Goal: Transaction & Acquisition: Download file/media

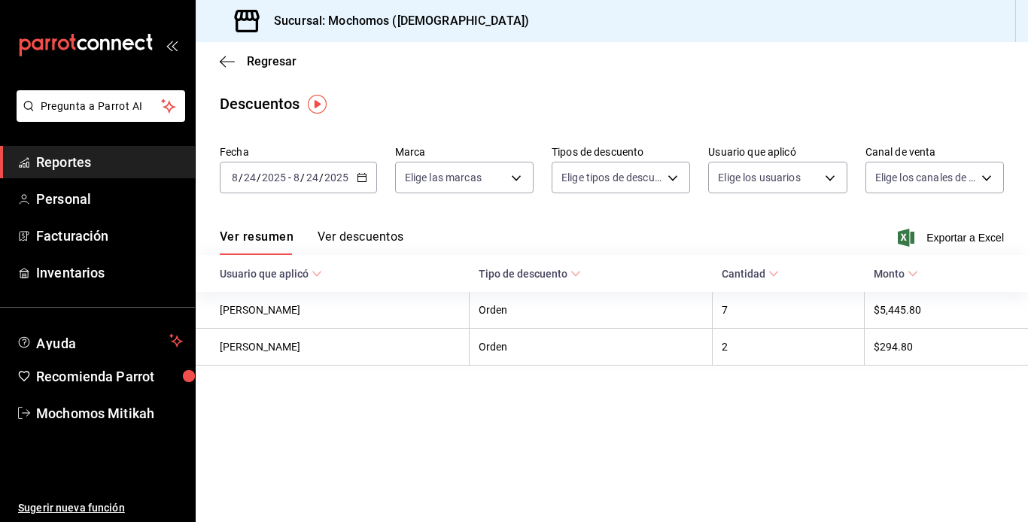
click at [217, 56] on div "Regresar" at bounding box center [612, 61] width 832 height 38
click at [232, 61] on icon "button" at bounding box center [227, 61] width 15 height 1
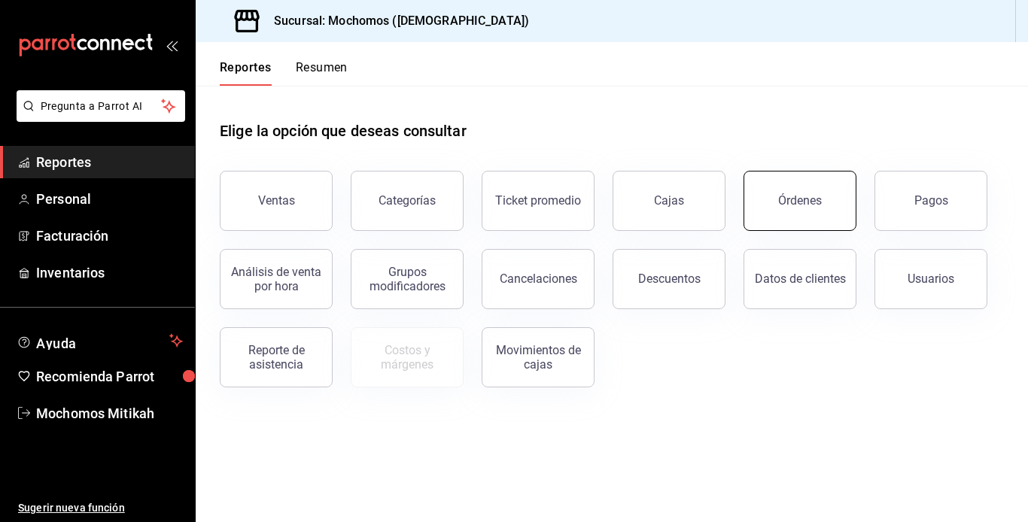
click at [769, 225] on button "Órdenes" at bounding box center [799, 201] width 113 height 60
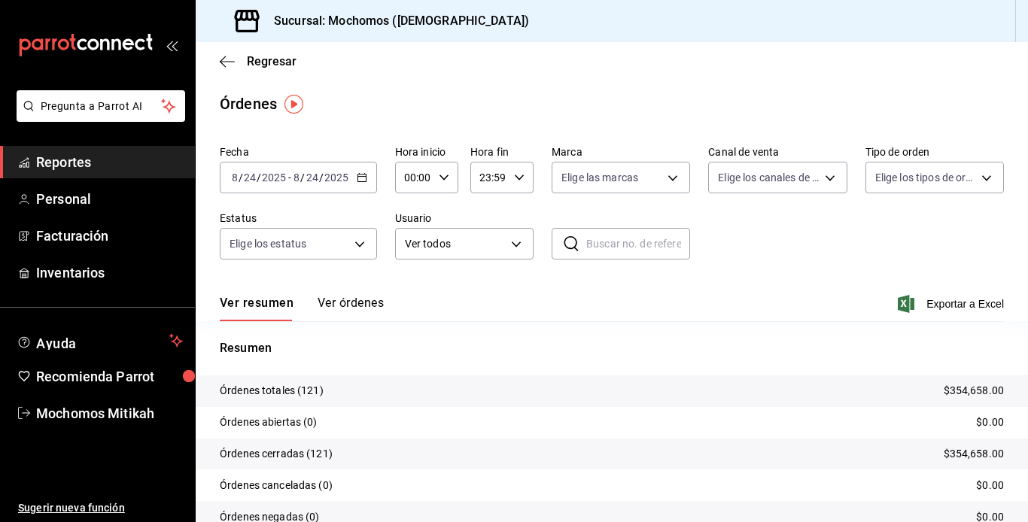
click at [367, 176] on div "[DATE] [DATE] - [DATE] [DATE]" at bounding box center [298, 178] width 157 height 32
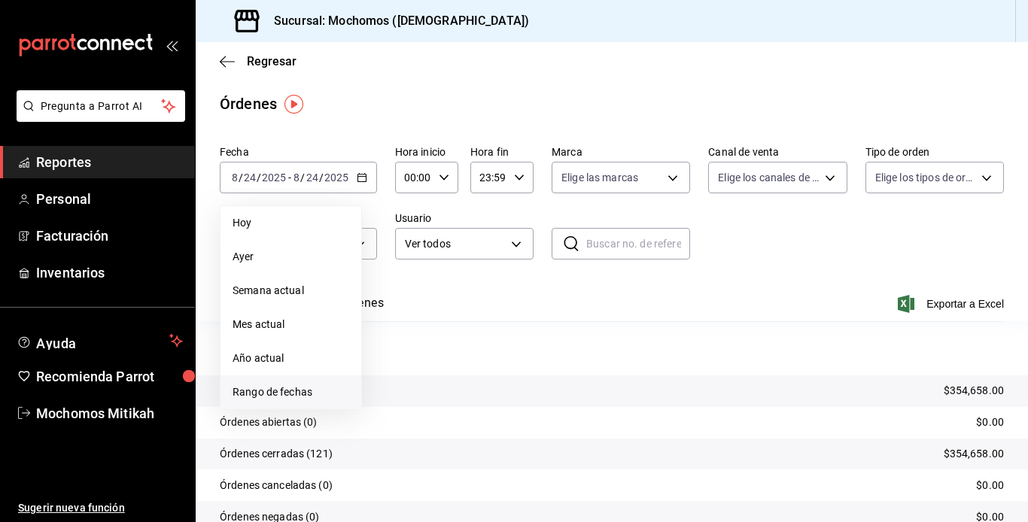
click at [293, 395] on span "Rango de fechas" at bounding box center [290, 392] width 117 height 16
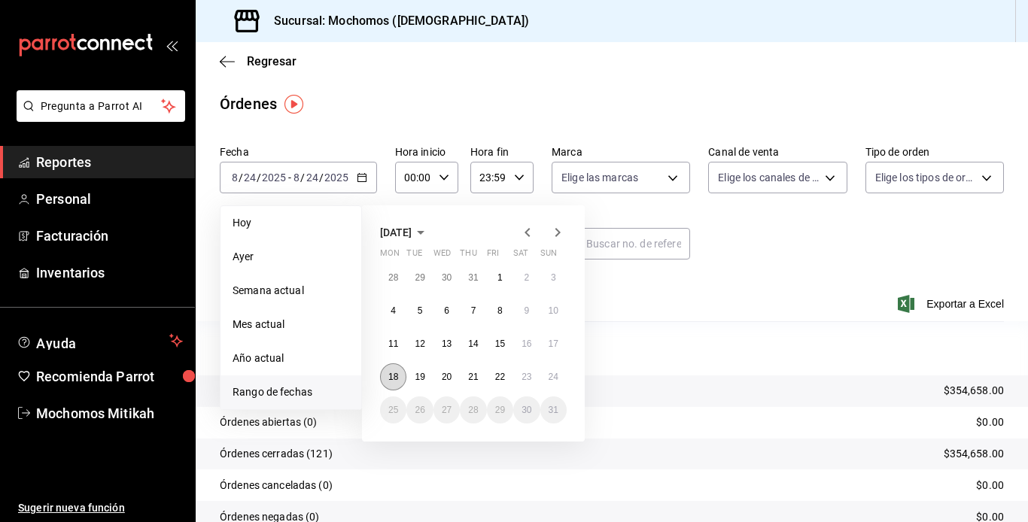
click at [389, 379] on abbr "18" at bounding box center [393, 377] width 10 height 11
click at [553, 376] on abbr "24" at bounding box center [554, 377] width 10 height 11
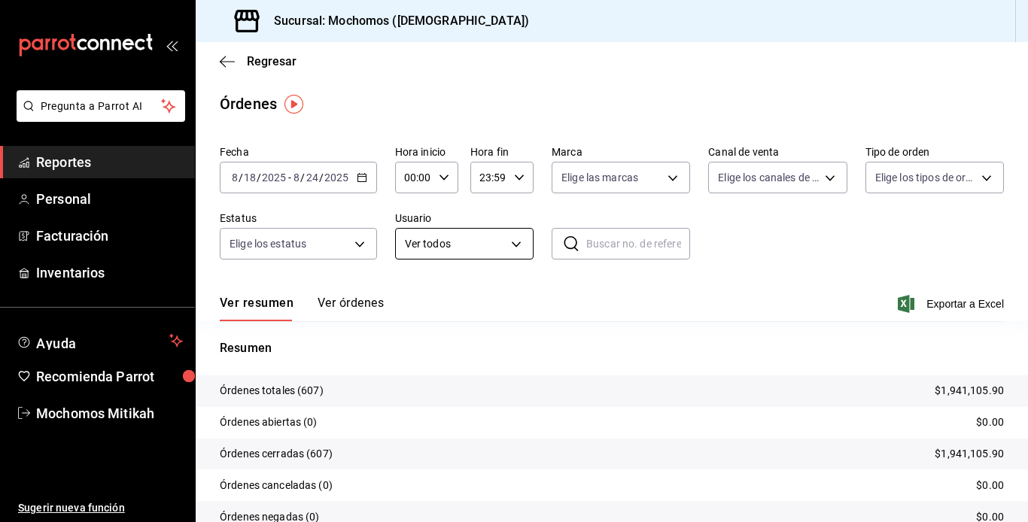
click at [518, 239] on body "Pregunta a Parrot AI Reportes Personal Facturación Inventarios Ayuda Recomienda…" at bounding box center [514, 261] width 1028 height 522
click at [951, 293] on div "Ver resumen Ver órdenes Exportar a Excel" at bounding box center [612, 300] width 784 height 44
click at [945, 303] on span "Exportar a Excel" at bounding box center [952, 304] width 103 height 18
click at [511, 246] on body "Pregunta a Parrot AI Reportes Personal Facturación Inventarios Ayuda Recomienda…" at bounding box center [514, 261] width 1028 height 522
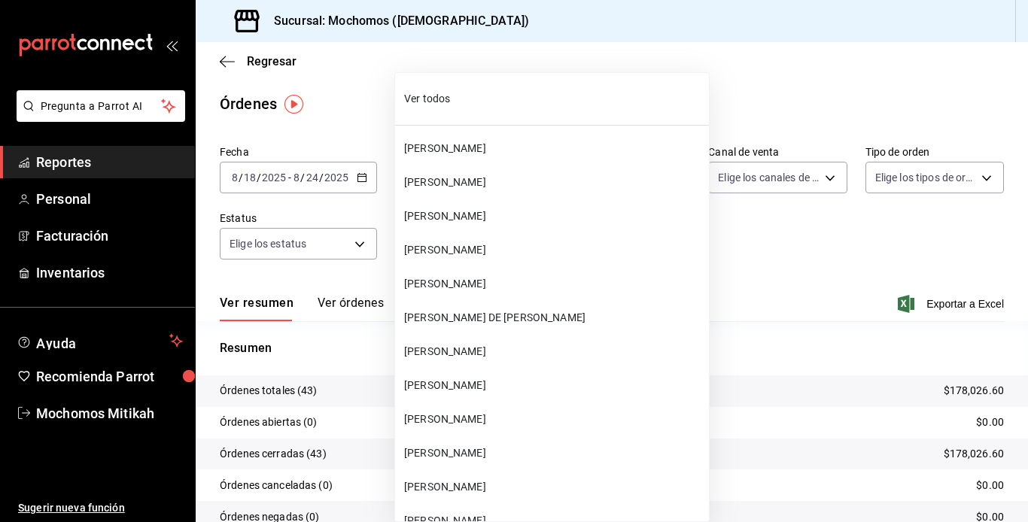
scroll to position [18610, 0]
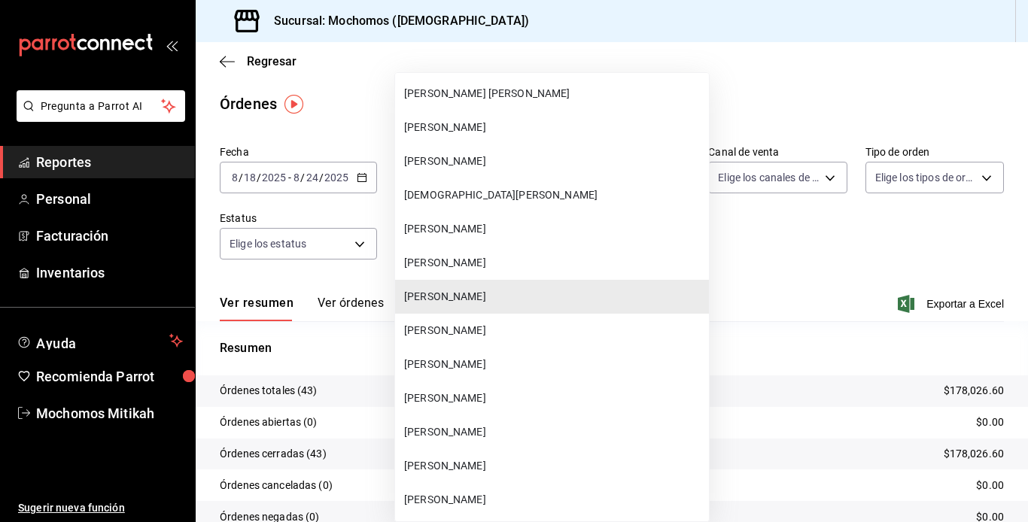
click at [515, 321] on li "[PERSON_NAME]" at bounding box center [552, 331] width 314 height 34
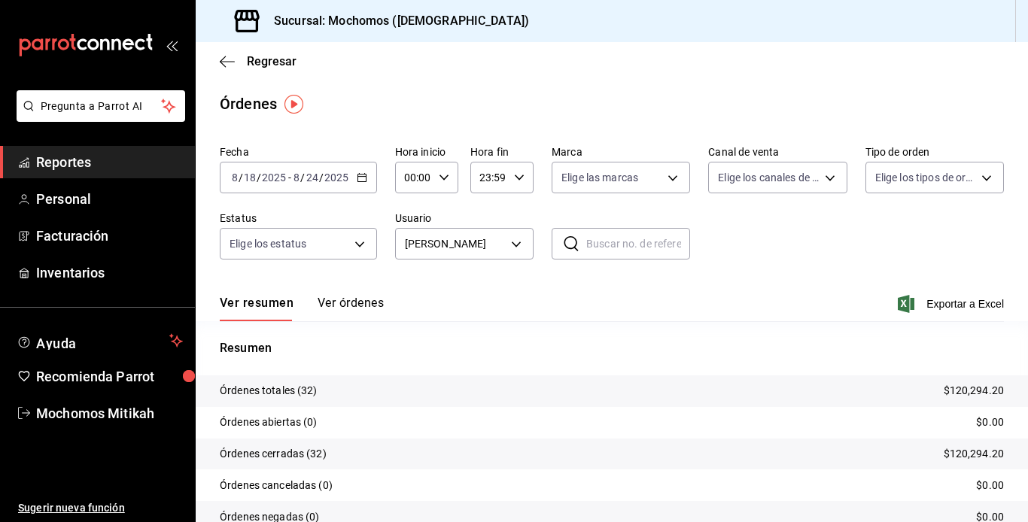
click at [898, 299] on icon "button" at bounding box center [906, 304] width 17 height 18
click at [511, 251] on body "Pregunta a Parrot AI Reportes Personal Facturación Inventarios Ayuda Recomienda…" at bounding box center [514, 261] width 1028 height 522
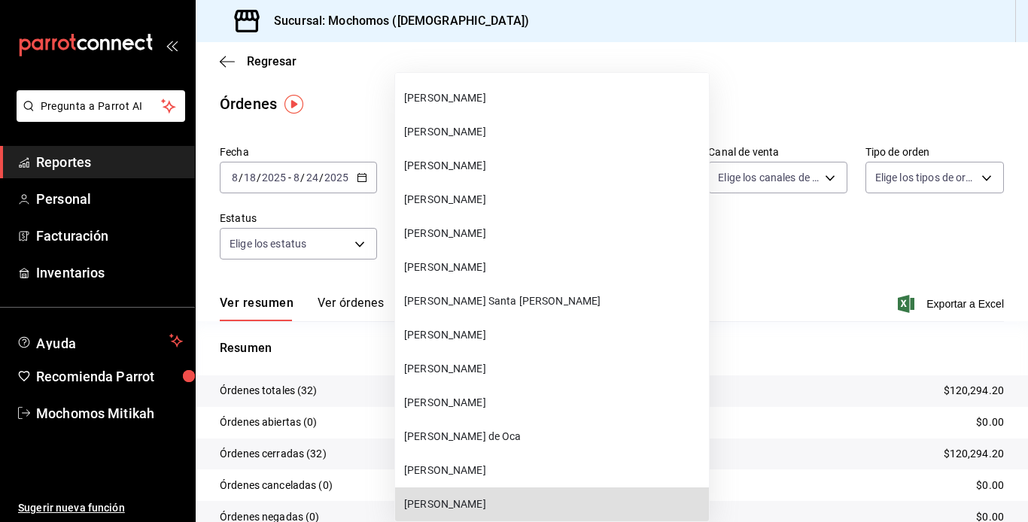
scroll to position [26499, 0]
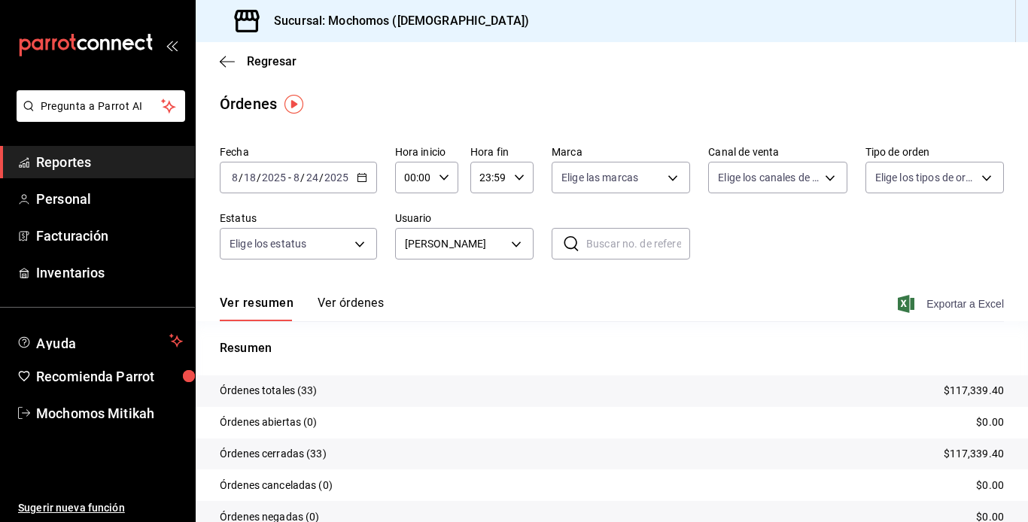
click at [912, 295] on span "Exportar a Excel" at bounding box center [952, 304] width 103 height 18
click at [513, 242] on body "Pregunta a Parrot AI Reportes Personal Facturación Inventarios Ayuda Recomienda…" at bounding box center [514, 261] width 1028 height 522
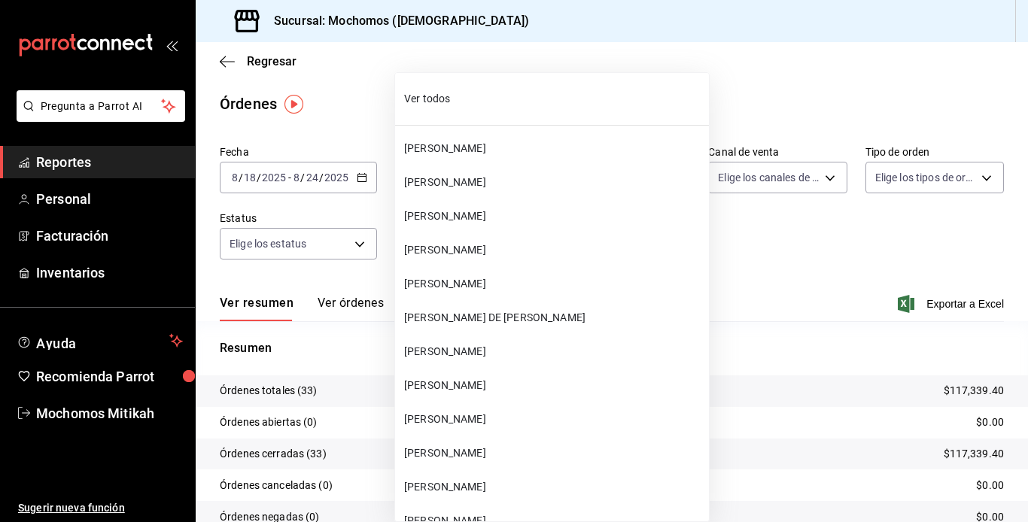
scroll to position [37808, 0]
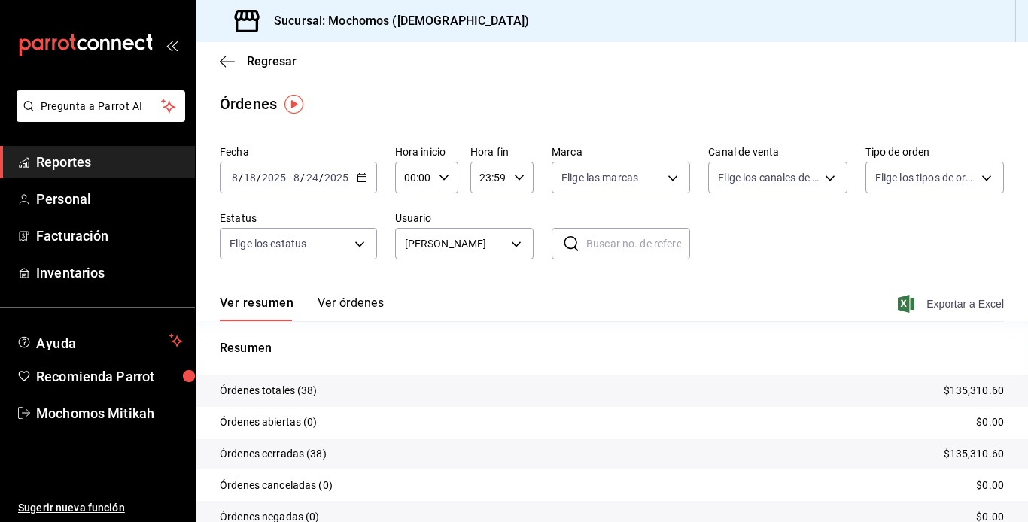
click at [950, 295] on span "Exportar a Excel" at bounding box center [952, 304] width 103 height 18
click at [518, 242] on body "Pregunta a Parrot AI Reportes Personal Facturación Inventarios Ayuda Recomienda…" at bounding box center [514, 261] width 1028 height 522
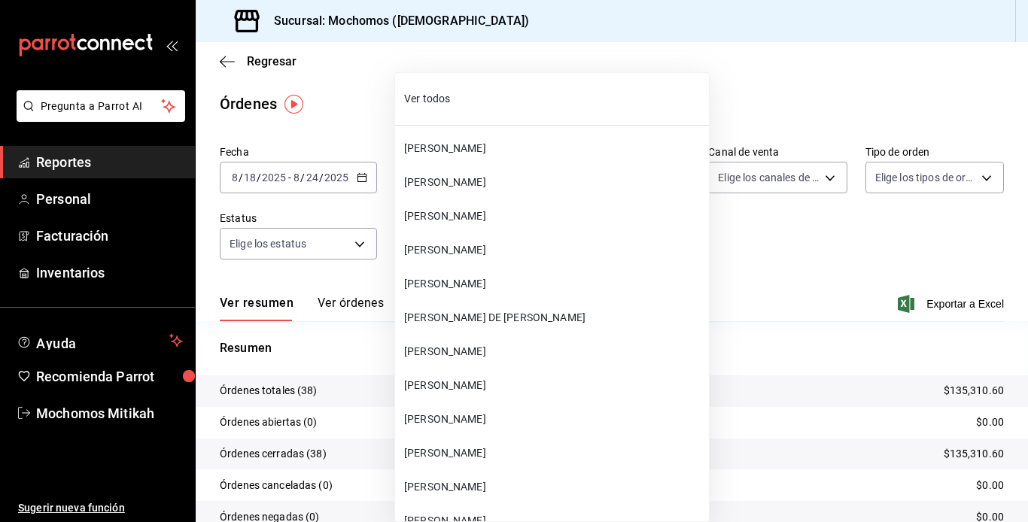
scroll to position [37943, 0]
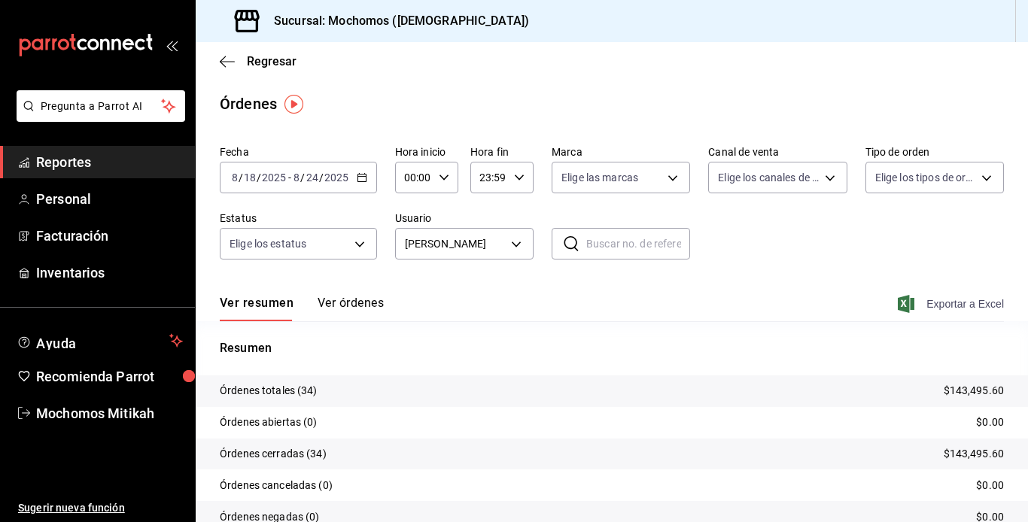
click at [922, 302] on span "Exportar a Excel" at bounding box center [952, 304] width 103 height 18
click at [513, 239] on body "Pregunta a Parrot AI Reportes Personal Facturación Inventarios Ayuda Recomienda…" at bounding box center [514, 261] width 1028 height 522
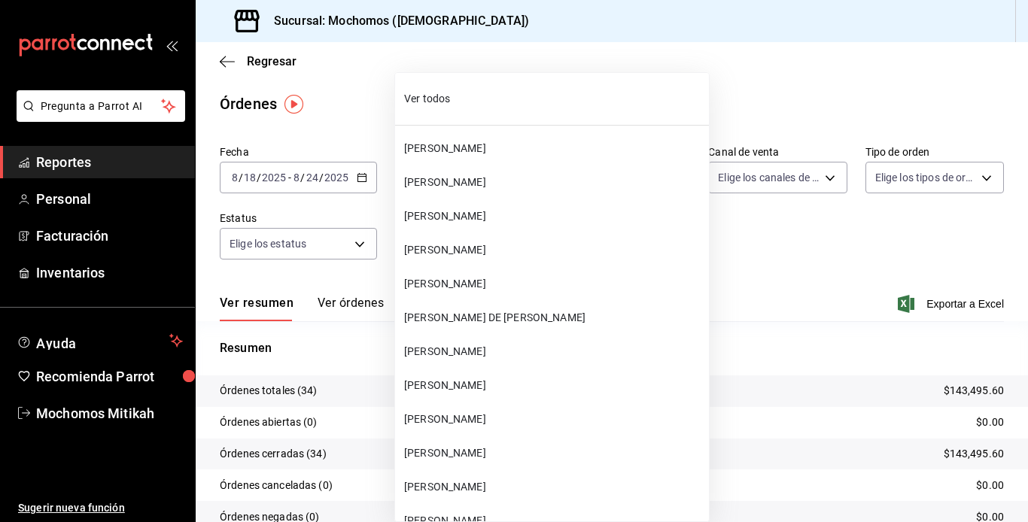
scroll to position [37977, 0]
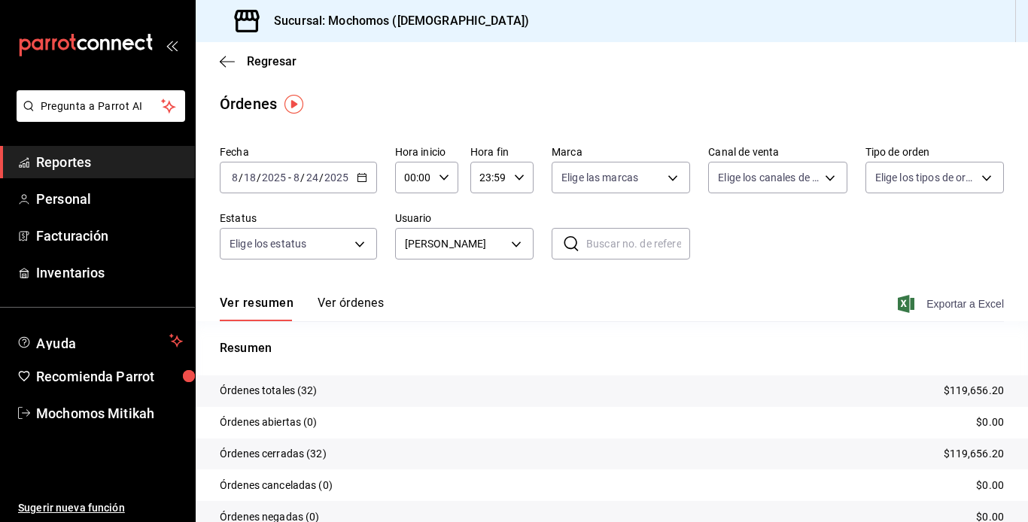
click at [944, 305] on span "Exportar a Excel" at bounding box center [952, 304] width 103 height 18
click at [515, 239] on body "Pregunta a Parrot AI Reportes Personal Facturación Inventarios Ayuda Recomienda…" at bounding box center [514, 261] width 1028 height 522
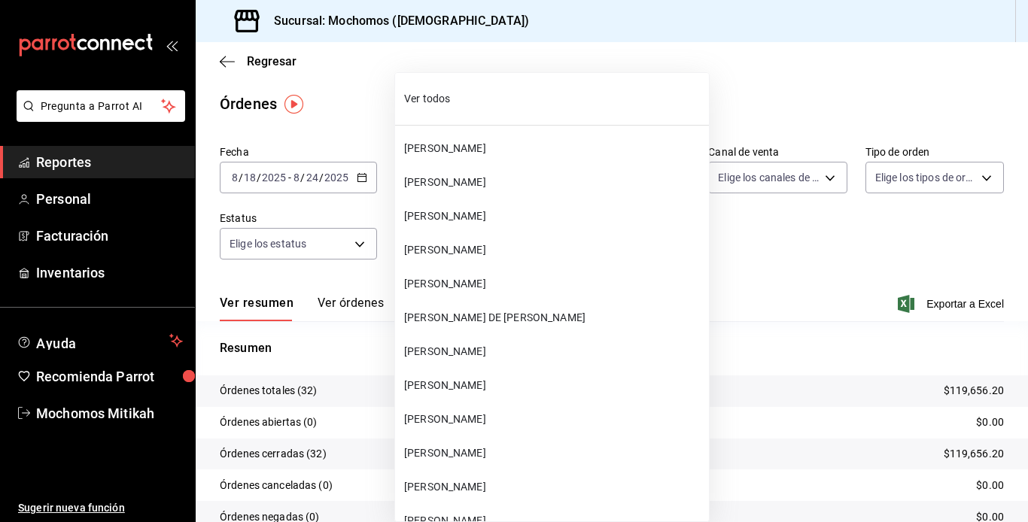
scroll to position [38180, 0]
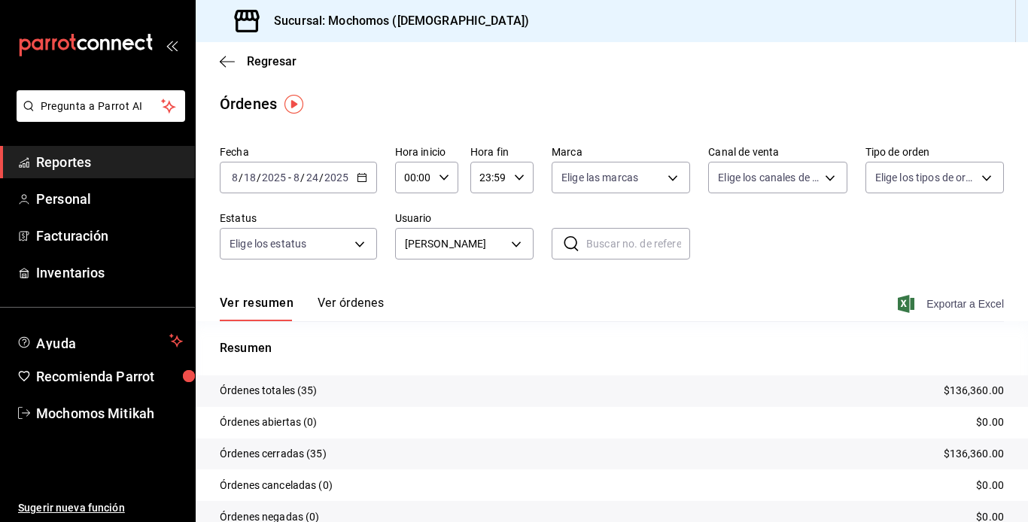
click at [929, 299] on span "Exportar a Excel" at bounding box center [952, 304] width 103 height 18
click at [515, 234] on body "Pregunta a Parrot AI Reportes Personal Facturación Inventarios Ayuda Recomienda…" at bounding box center [514, 261] width 1028 height 522
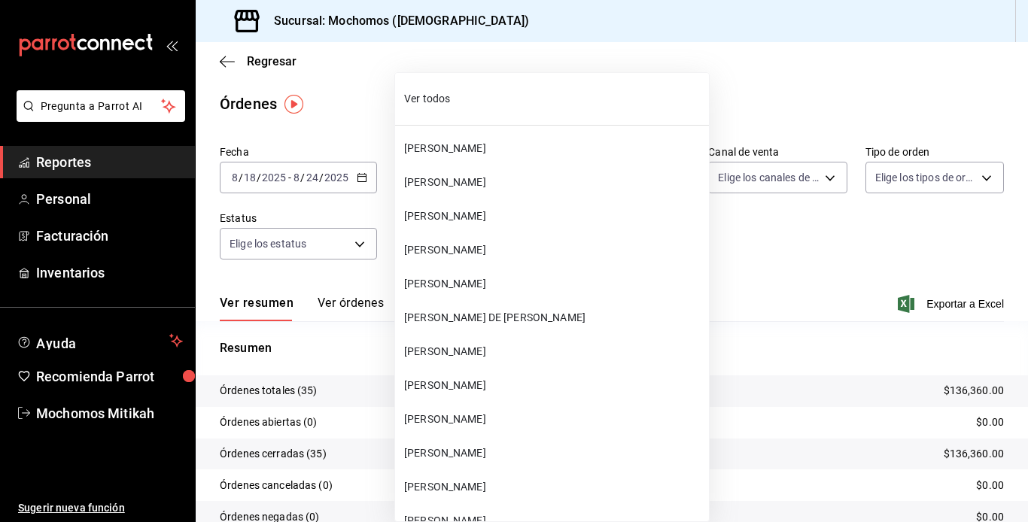
scroll to position [38282, 0]
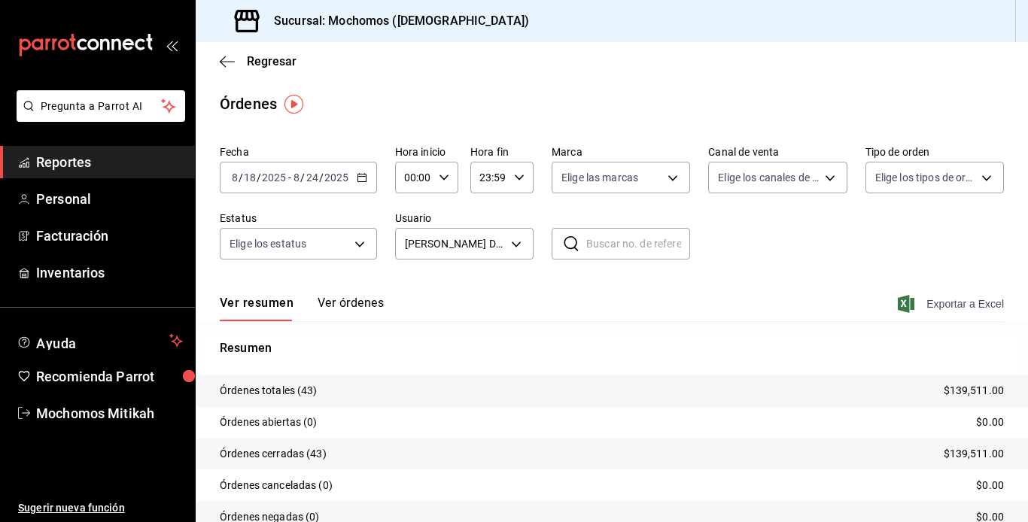
click at [922, 308] on span "Exportar a Excel" at bounding box center [952, 304] width 103 height 18
click at [506, 244] on body "Pregunta a Parrot AI Reportes Personal Facturación Inventarios Ayuda Recomienda…" at bounding box center [514, 261] width 1028 height 522
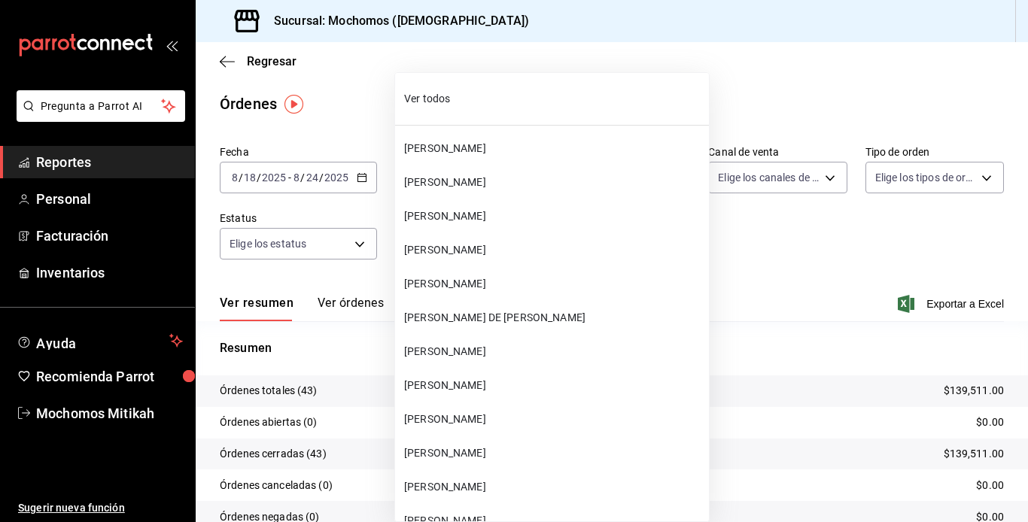
scroll to position [38417, 0]
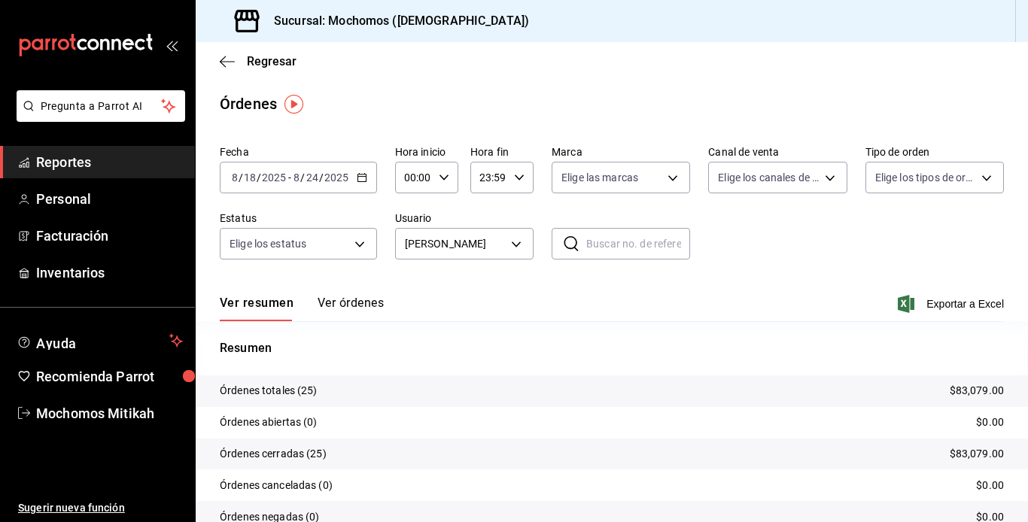
click at [928, 294] on div "Ver resumen Ver órdenes Exportar a Excel" at bounding box center [612, 300] width 784 height 44
click at [922, 302] on span "Exportar a Excel" at bounding box center [952, 304] width 103 height 18
click at [924, 301] on div "Exportando a excel..." at bounding box center [943, 304] width 122 height 14
click at [514, 239] on body "Pregunta a Parrot AI Reportes Personal Facturación Inventarios Ayuda Recomienda…" at bounding box center [514, 261] width 1028 height 522
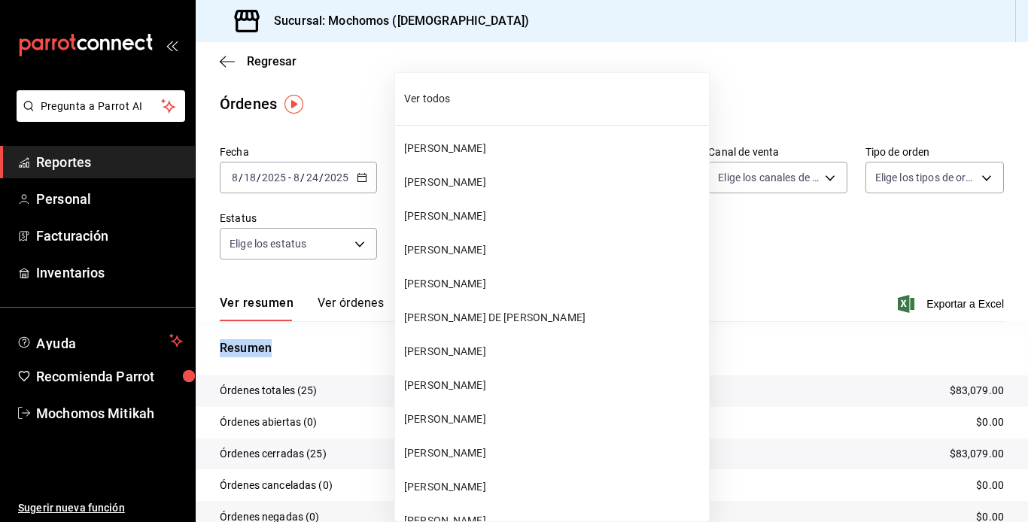
scroll to position [38553, 0]
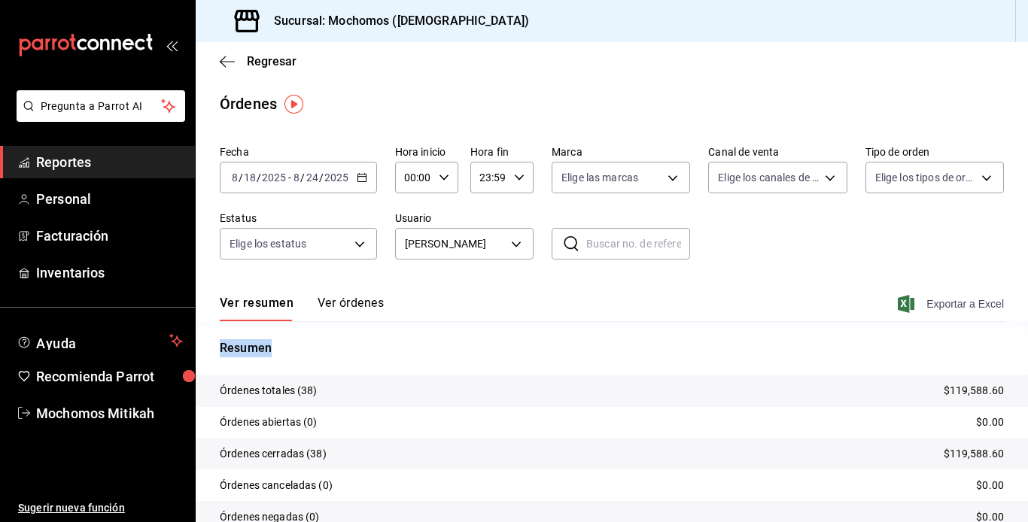
click at [931, 299] on span "Exportar a Excel" at bounding box center [952, 304] width 103 height 18
click at [512, 241] on body "Pregunta a Parrot AI Reportes Personal Facturación Inventarios Ayuda Recomienda…" at bounding box center [514, 261] width 1028 height 522
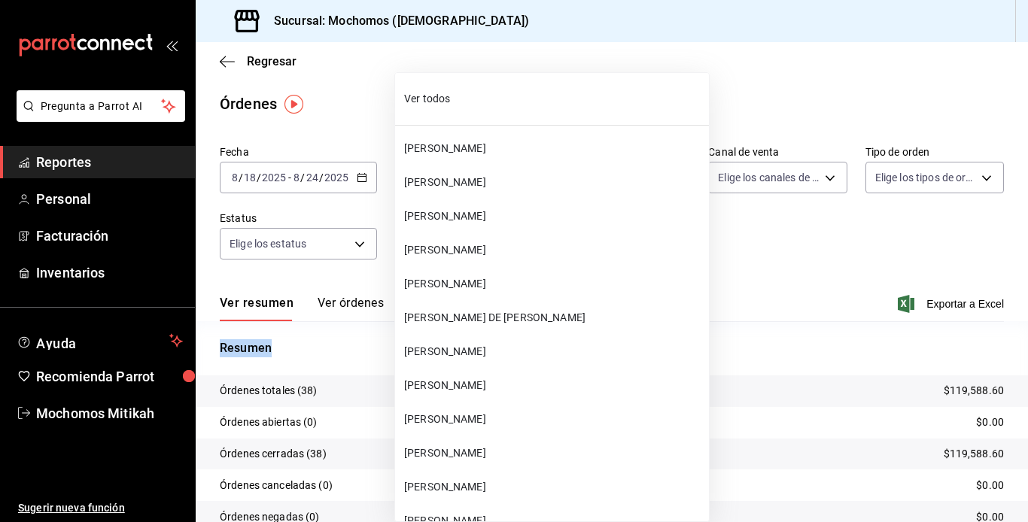
scroll to position [38688, 0]
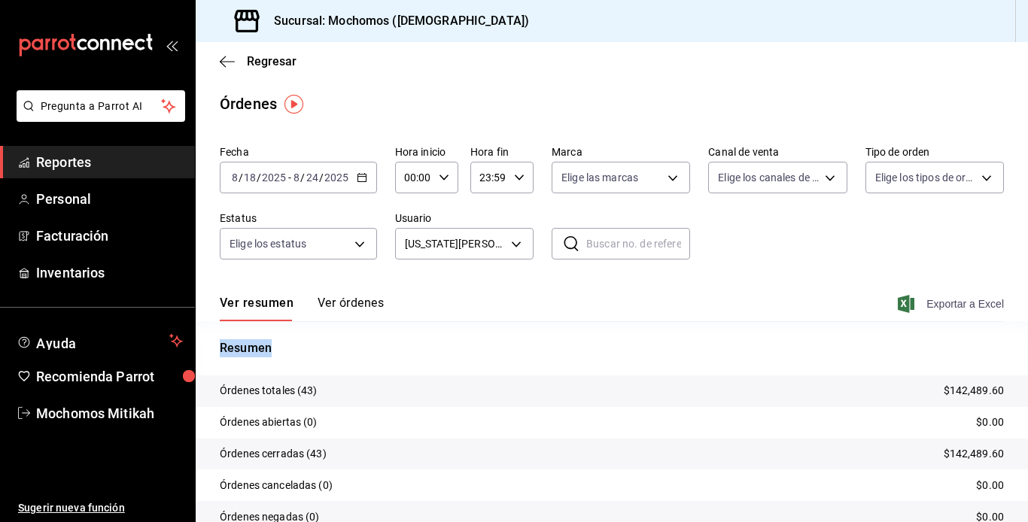
click at [910, 306] on span "Exportar a Excel" at bounding box center [952, 304] width 103 height 18
click at [509, 242] on body "Pregunta a Parrot AI Reportes Personal Facturación Inventarios Ayuda Recomienda…" at bounding box center [514, 261] width 1028 height 522
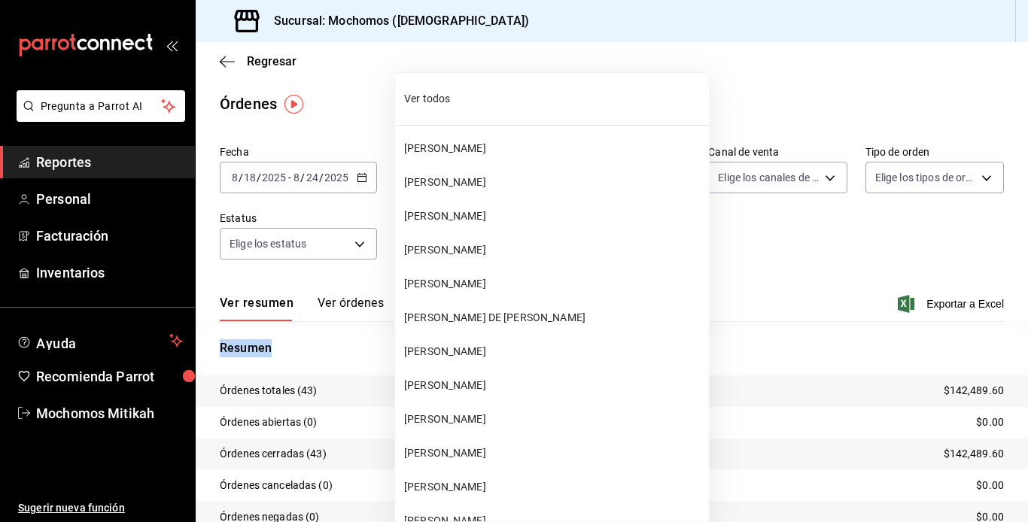
scroll to position [38756, 0]
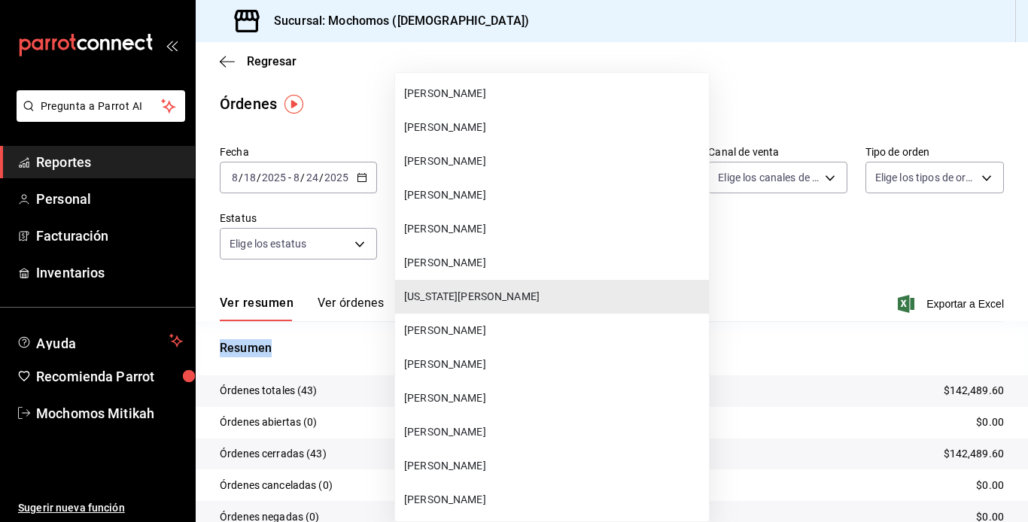
click at [488, 335] on span "[PERSON_NAME]" at bounding box center [553, 331] width 299 height 16
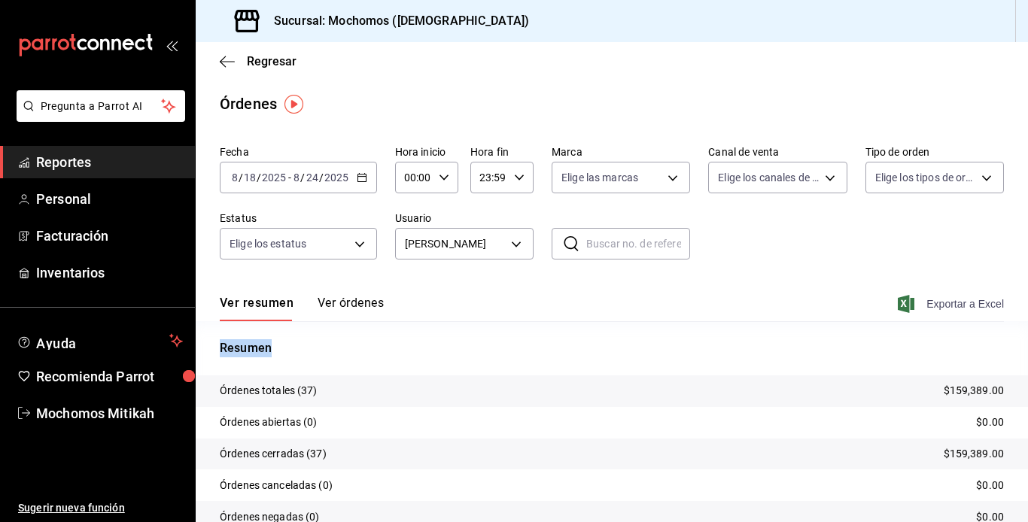
click at [909, 304] on span "Exportar a Excel" at bounding box center [952, 304] width 103 height 18
click at [506, 243] on body "Pregunta a Parrot AI Reportes Personal Facturación Inventarios Ayuda Recomienda…" at bounding box center [514, 261] width 1028 height 522
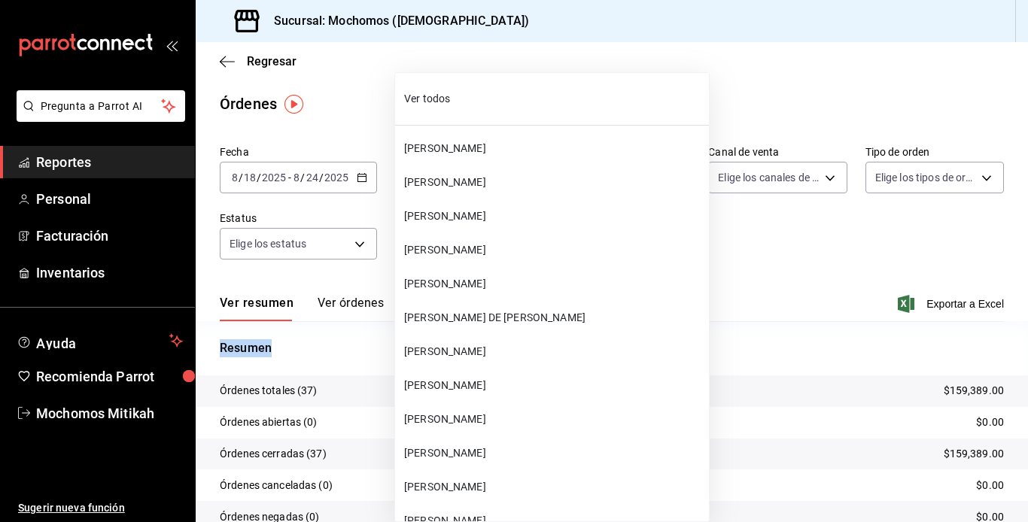
scroll to position [38790, 0]
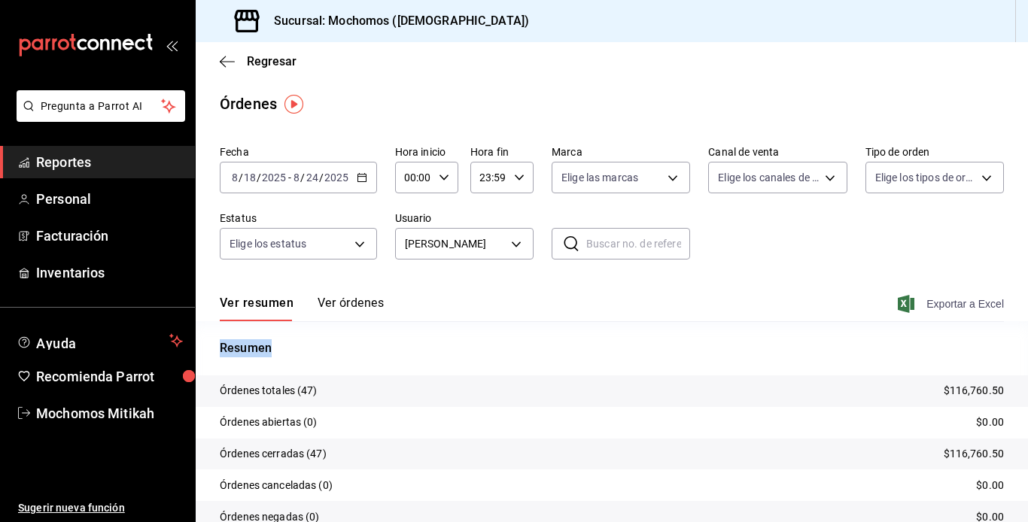
click at [923, 309] on span "Exportar a Excel" at bounding box center [952, 304] width 103 height 18
click at [513, 248] on body "Pregunta a Parrot AI Reportes Personal Facturación Inventarios Ayuda Recomienda…" at bounding box center [514, 261] width 1028 height 522
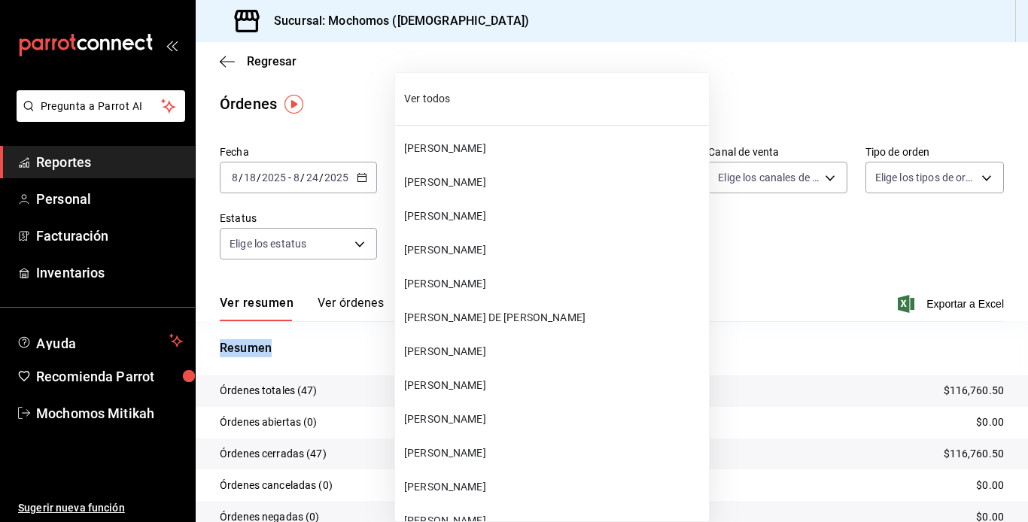
scroll to position [38891, 0]
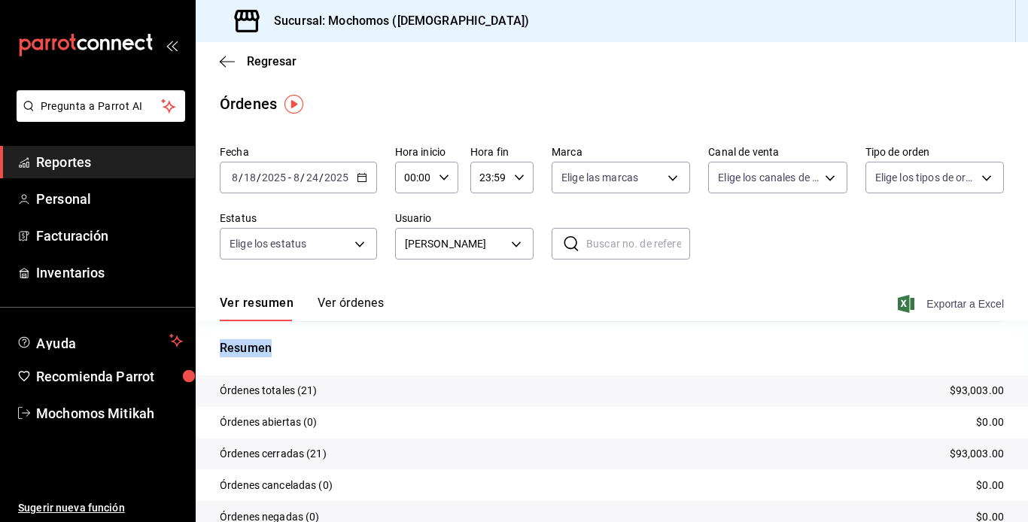
click at [950, 300] on span "Exportar a Excel" at bounding box center [952, 304] width 103 height 18
click at [920, 308] on span "Exportar a Excel" at bounding box center [952, 304] width 103 height 18
click at [512, 242] on body "Pregunta a Parrot AI Reportes Personal Facturación Inventarios Ayuda Recomienda…" at bounding box center [514, 261] width 1028 height 522
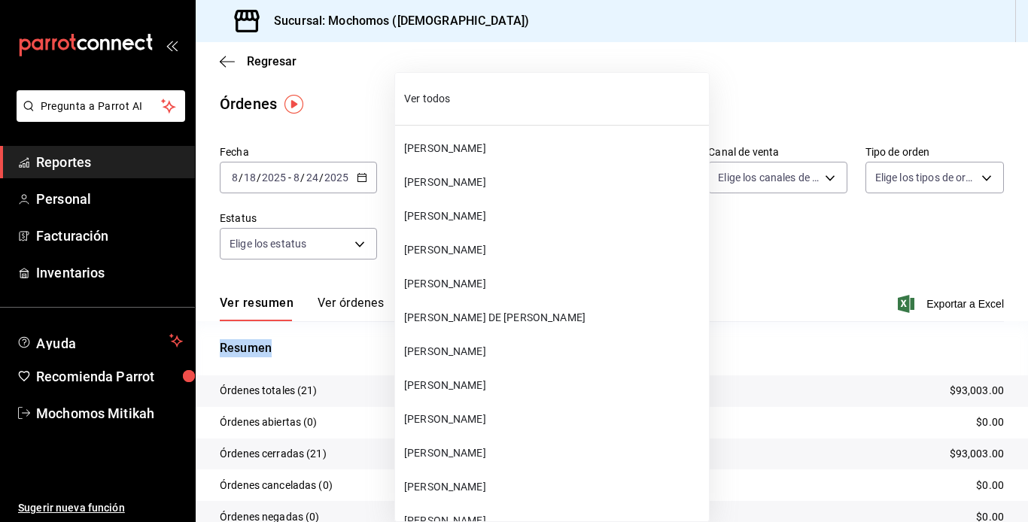
scroll to position [38925, 0]
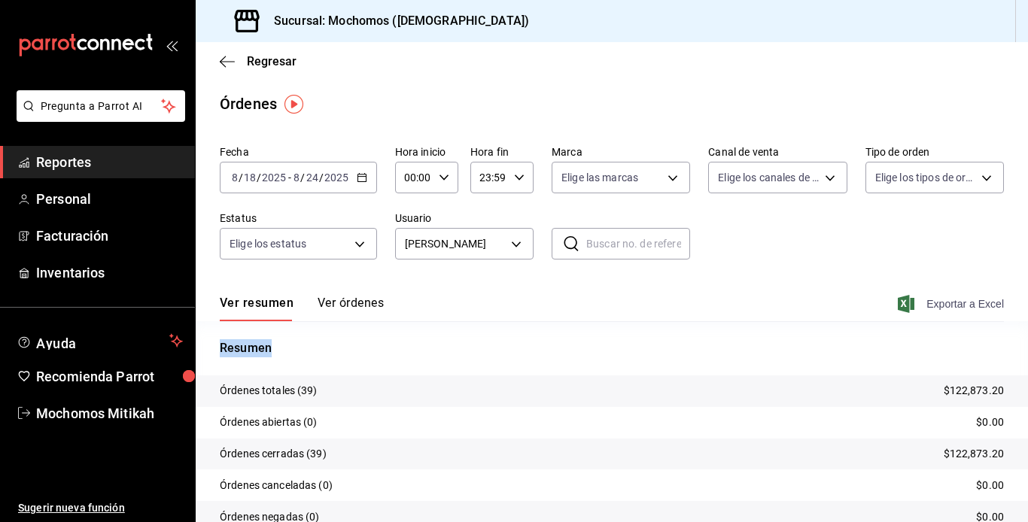
click at [901, 308] on icon "button" at bounding box center [906, 304] width 17 height 18
